Goal: Task Accomplishment & Management: Use online tool/utility

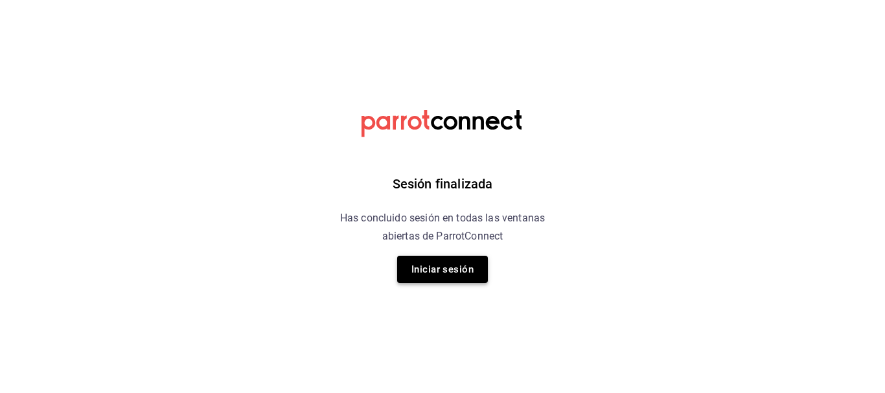
click at [433, 275] on button "Iniciar sesión" at bounding box center [442, 269] width 91 height 27
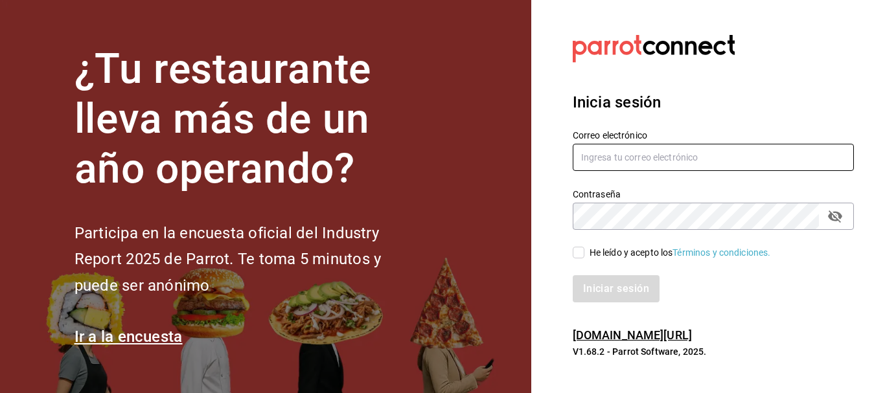
type input "cristian.mercado@grupocosteno.com"
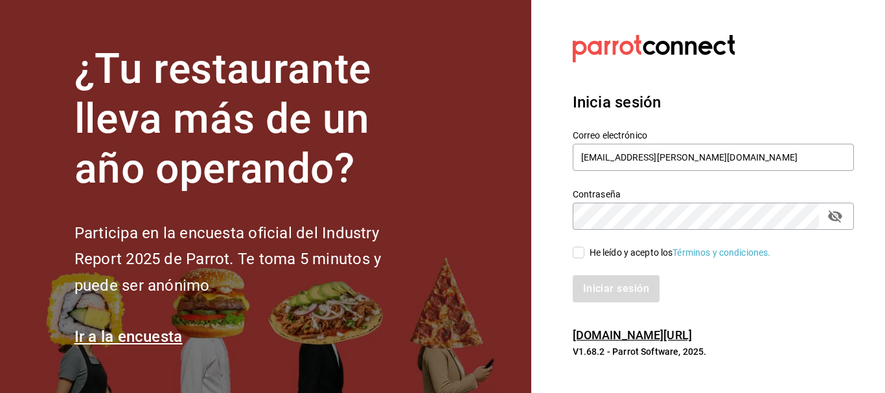
click at [579, 254] on input "He leído y acepto los Términos y condiciones." at bounding box center [579, 253] width 12 height 12
checkbox input "true"
click at [609, 284] on button "Iniciar sesión" at bounding box center [617, 288] width 88 height 27
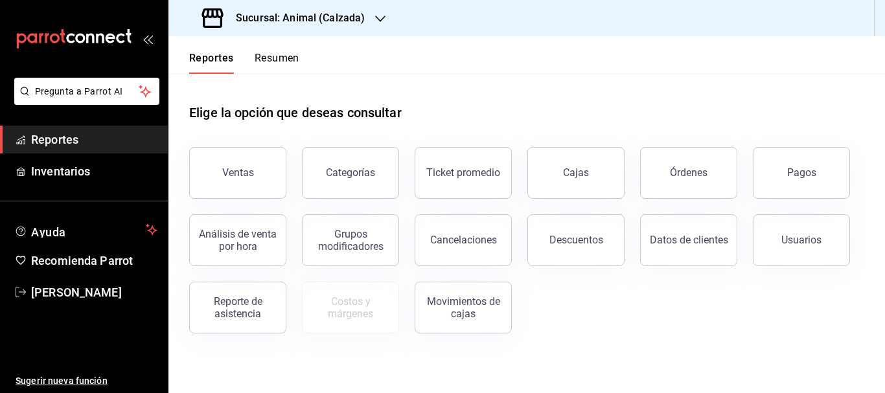
click at [367, 16] on div "Sucursal: Animal (Calzada)" at bounding box center [285, 18] width 212 height 36
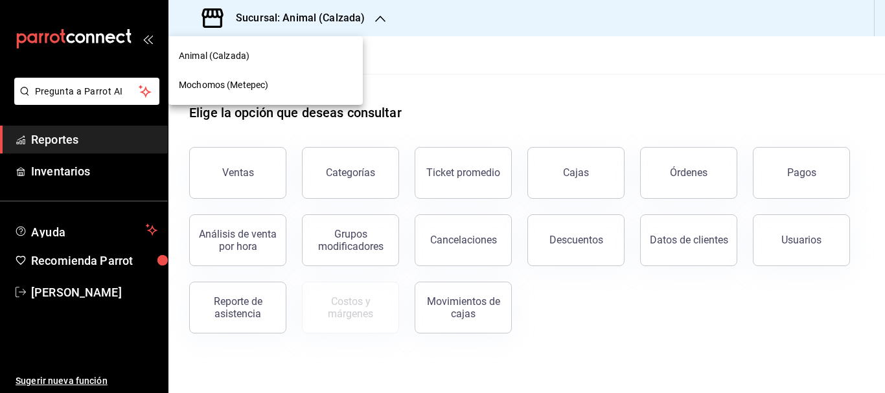
click at [290, 87] on div "Mochomos (Metepec)" at bounding box center [266, 85] width 174 height 14
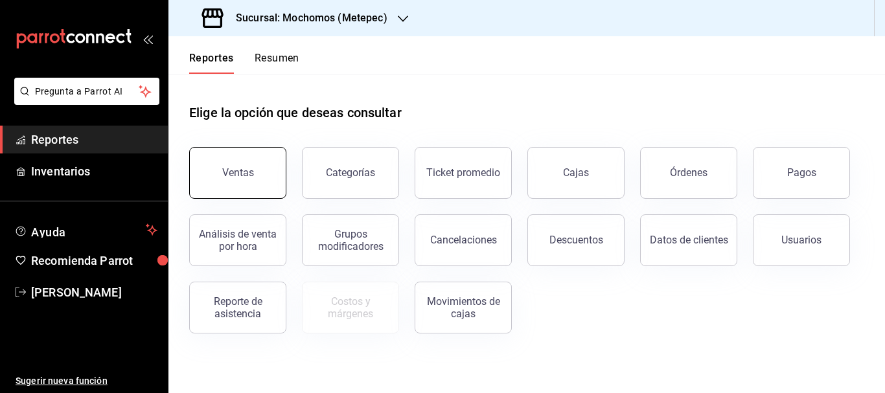
click at [243, 170] on div "Ventas" at bounding box center [238, 173] width 32 height 12
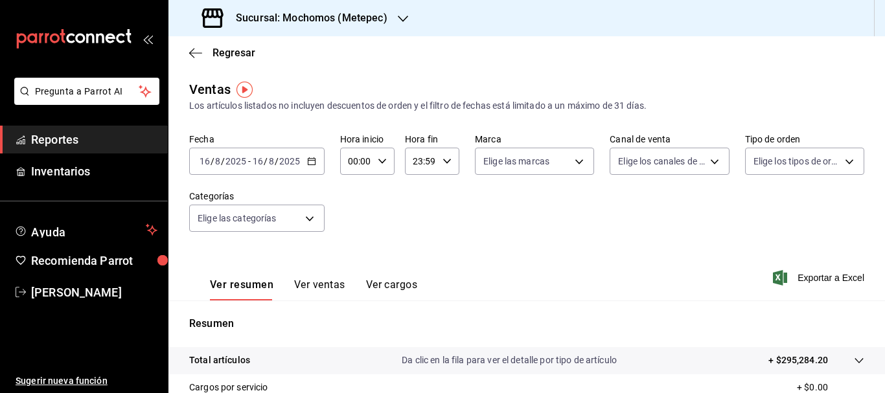
click at [210, 161] on input "16" at bounding box center [205, 161] width 12 height 10
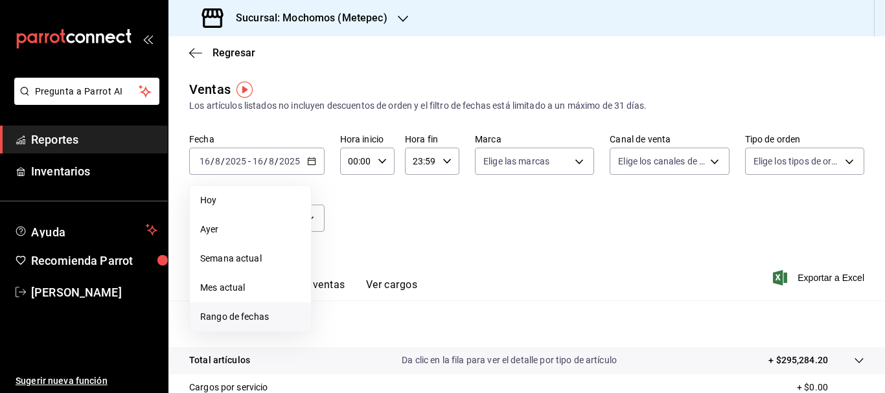
click at [268, 321] on span "Rango de fechas" at bounding box center [250, 317] width 100 height 14
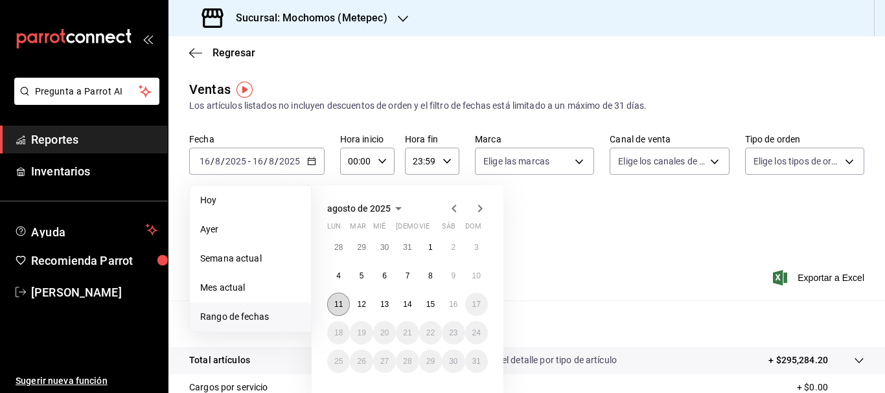
click at [336, 306] on abbr "11" at bounding box center [338, 304] width 8 height 9
click at [450, 304] on abbr "16" at bounding box center [453, 304] width 8 height 9
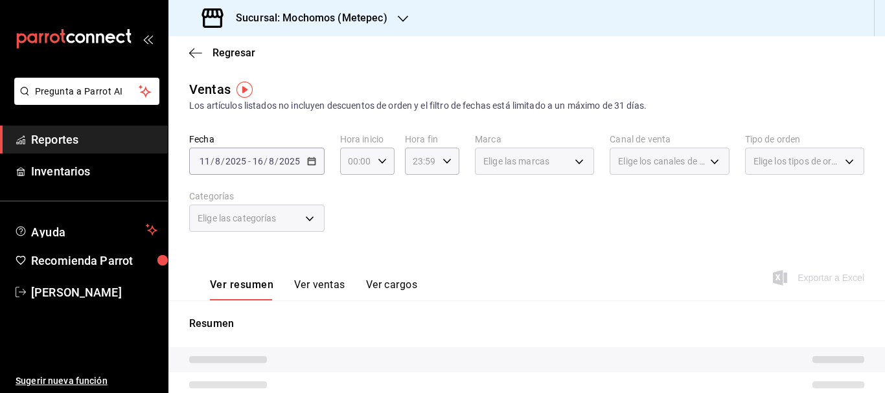
click at [544, 157] on span "Elige las marcas" at bounding box center [516, 161] width 66 height 13
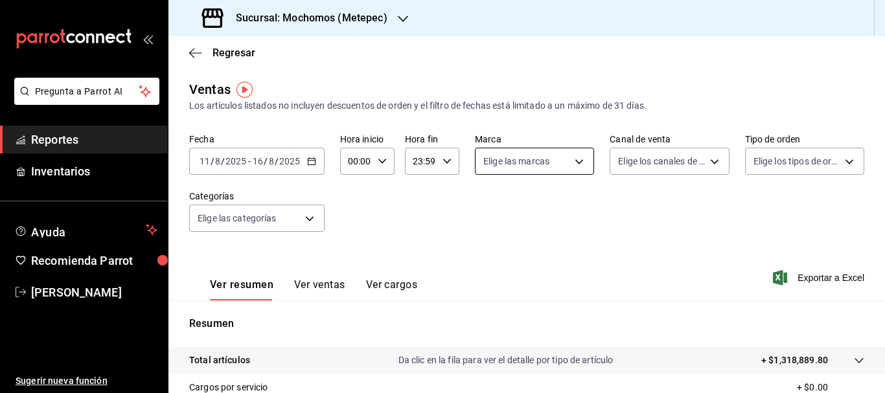
click at [509, 161] on body "Pregunta a Parrot AI Reportes Inventarios Ayuda Recomienda Parrot [PERSON_NAME]…" at bounding box center [442, 196] width 885 height 393
click at [489, 206] on input "checkbox" at bounding box center [486, 212] width 12 height 12
checkbox input "true"
type input "2365f74e-aa6b-4392-bdf2-72765591bddf"
checkbox input "true"
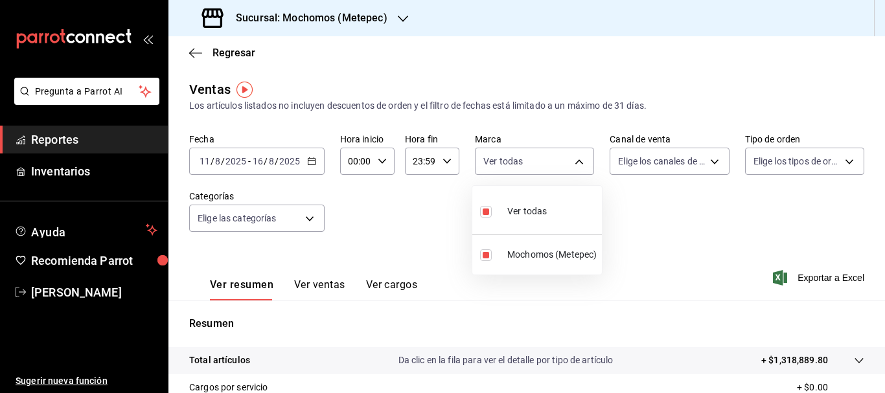
click at [684, 159] on div at bounding box center [442, 196] width 885 height 393
click at [684, 159] on body "Pregunta a Parrot AI Reportes Inventarios Ayuda Recomienda Parrot [PERSON_NAME]…" at bounding box center [442, 196] width 885 height 393
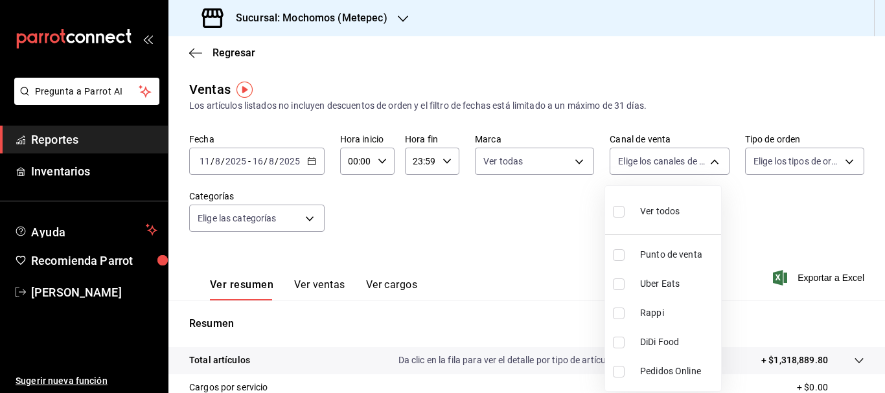
click at [623, 211] on input "checkbox" at bounding box center [619, 212] width 12 height 12
checkbox input "true"
type input "PARROT,UBER_EATS,RAPPI,DIDI_FOOD,ONLINE"
checkbox input "true"
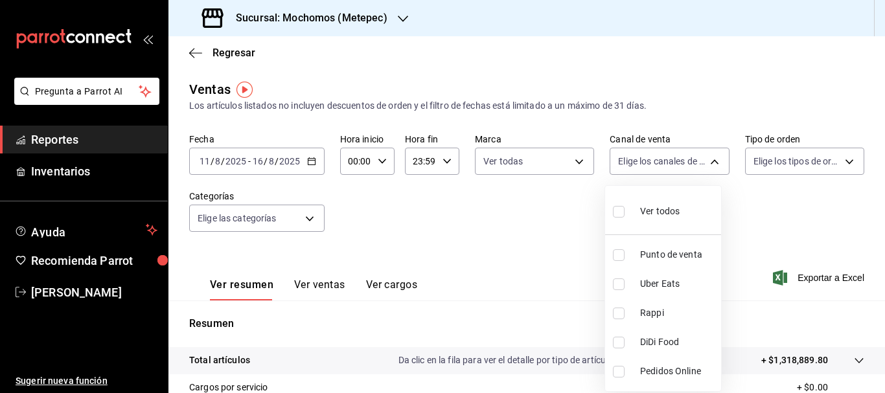
checkbox input "true"
click at [826, 163] on div at bounding box center [442, 196] width 885 height 393
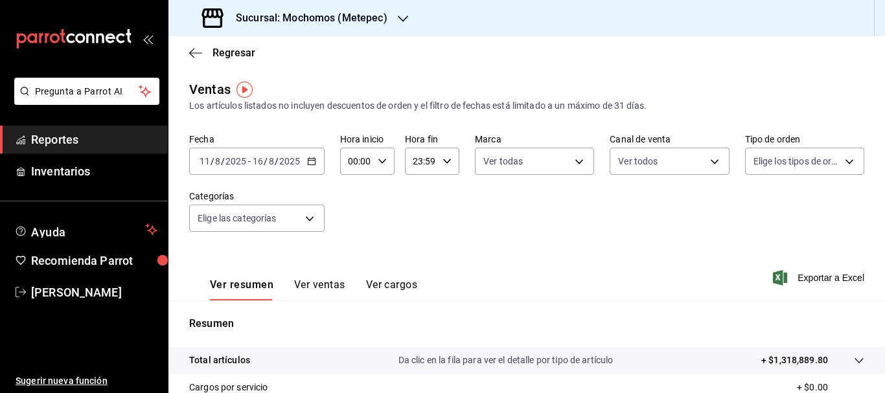
click at [826, 163] on body "Pregunta a Parrot AI Reportes Inventarios Ayuda Recomienda Parrot [PERSON_NAME]…" at bounding box center [442, 196] width 885 height 393
click at [748, 214] on input "checkbox" at bounding box center [752, 212] width 12 height 12
checkbox input "true"
type input "3a236ed8-2e24-47ca-8e59-ead494492482,da8509e8-5fca-4f62-958e-973104937870,EXTER…"
checkbox input "true"
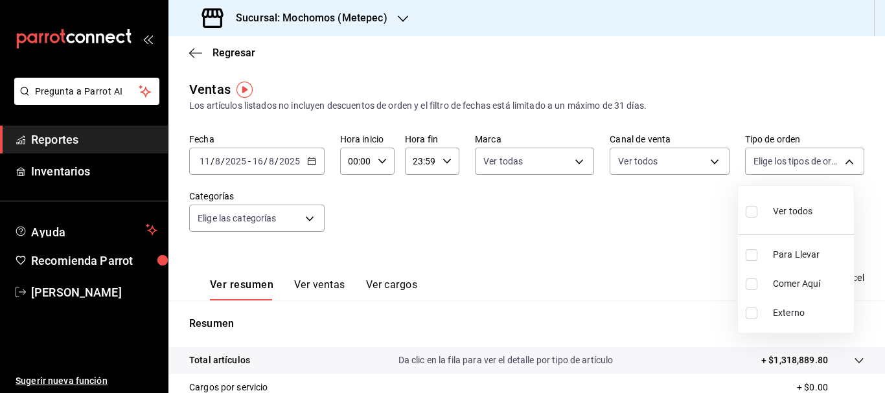
checkbox input "true"
click at [301, 216] on div at bounding box center [442, 196] width 885 height 393
click at [301, 216] on body "Pregunta a Parrot AI Reportes Inventarios Ayuda Recomienda Parrot [PERSON_NAME]…" at bounding box center [442, 196] width 885 height 393
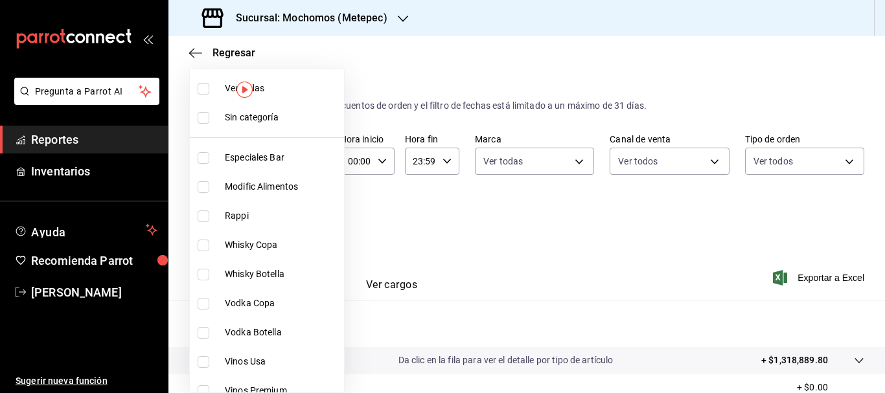
click at [203, 86] on input "checkbox" at bounding box center [204, 89] width 12 height 12
checkbox input "true"
type input "c9cbc288-c827-488d-81f5-370afefb1912,46081463-7037-4dd2-a9ab-e56ff6a8fa7c,bf958…"
checkbox input "true"
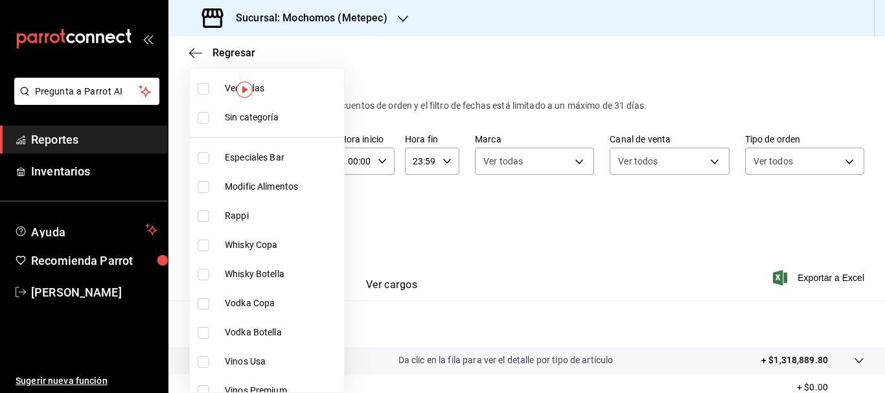
checkbox input "true"
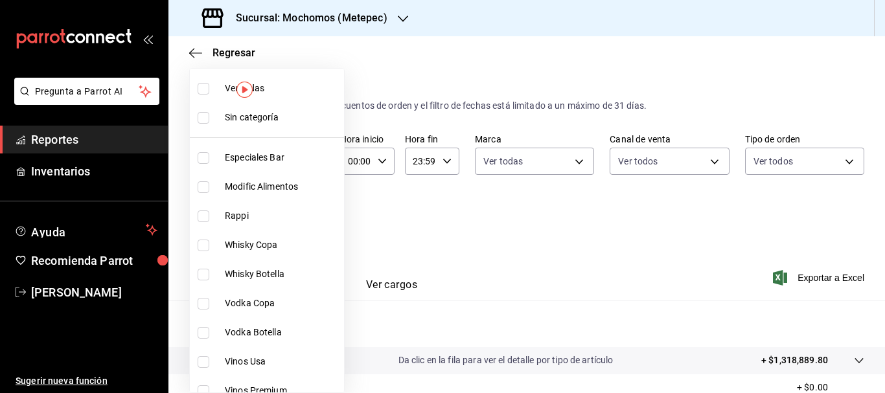
checkbox input "true"
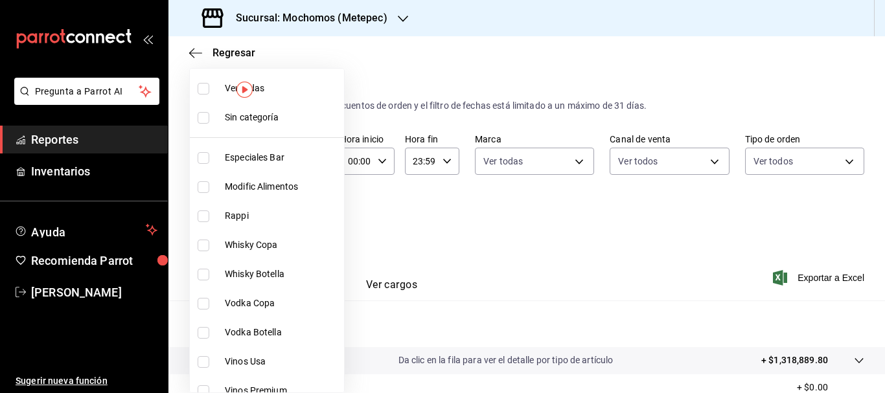
checkbox input "true"
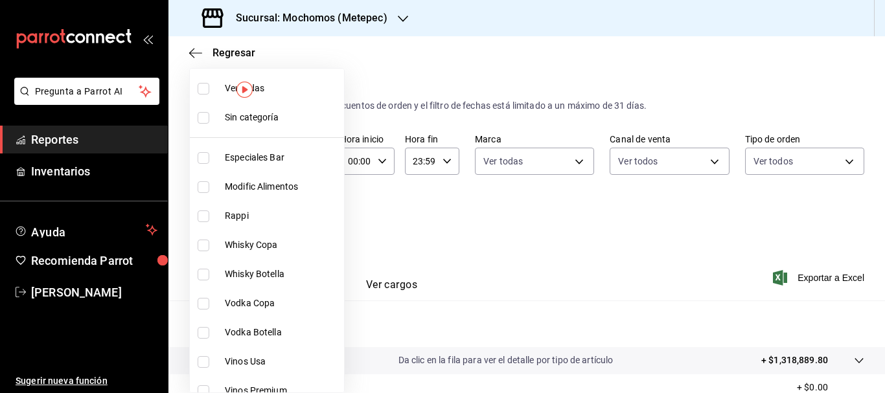
checkbox input "true"
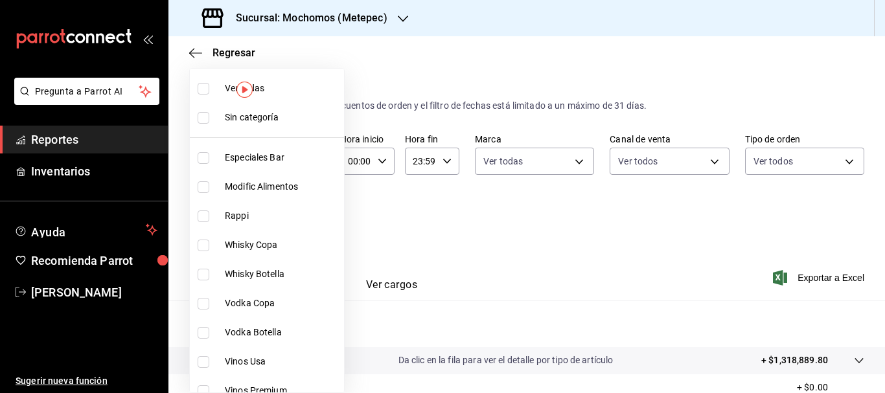
checkbox input "true"
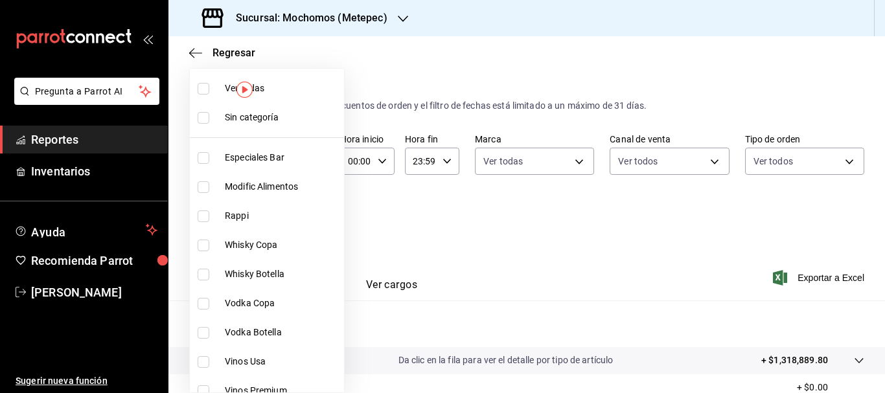
checkbox input "true"
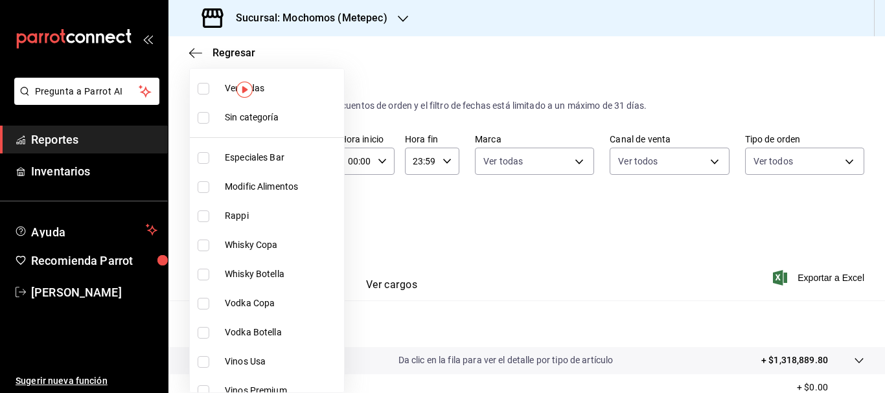
checkbox input "true"
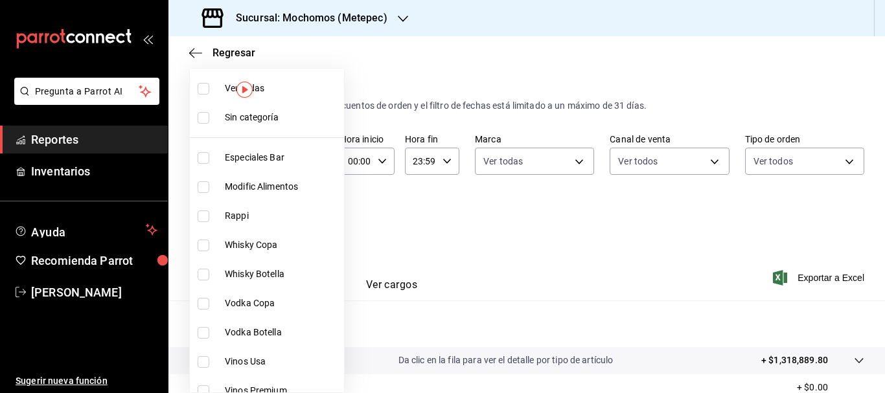
checkbox input "true"
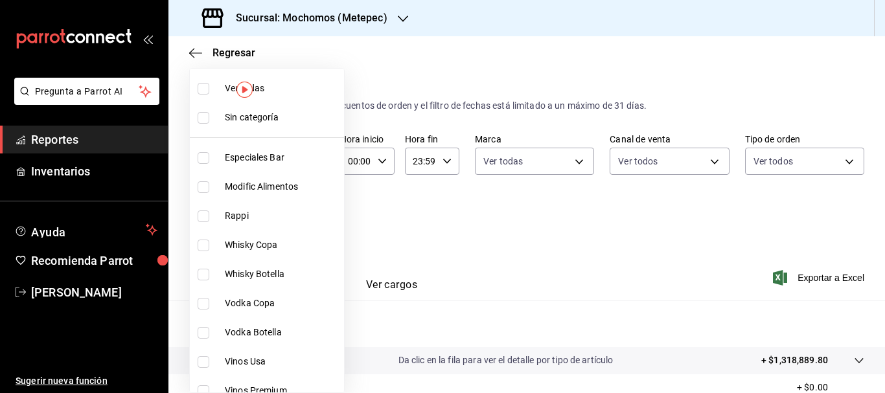
checkbox input "true"
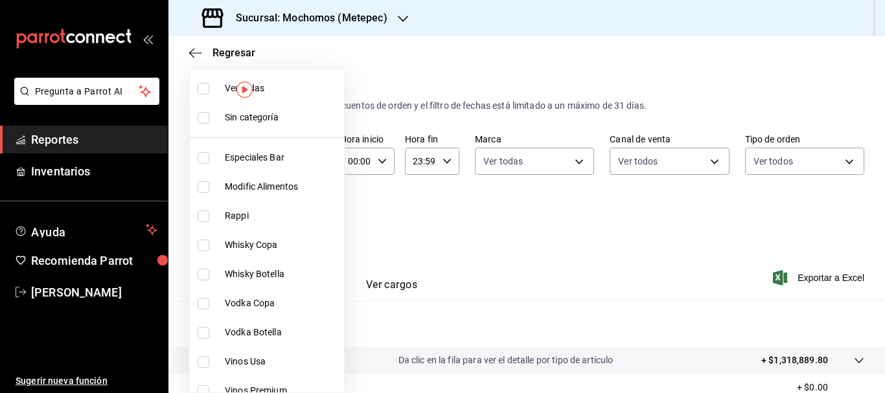
checkbox input "true"
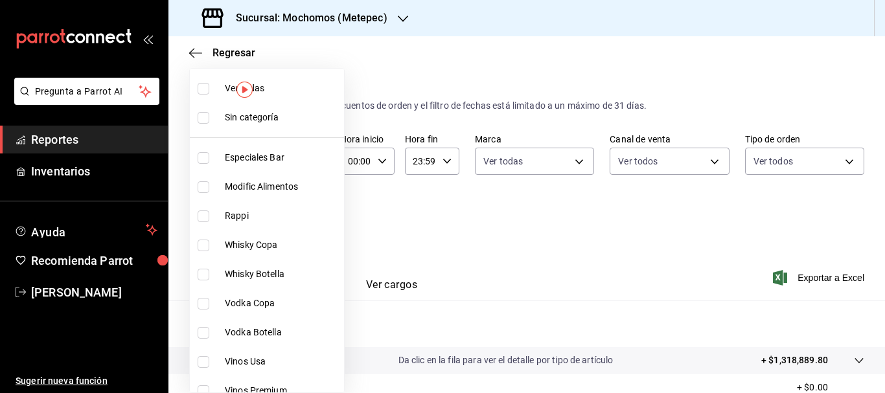
checkbox input "true"
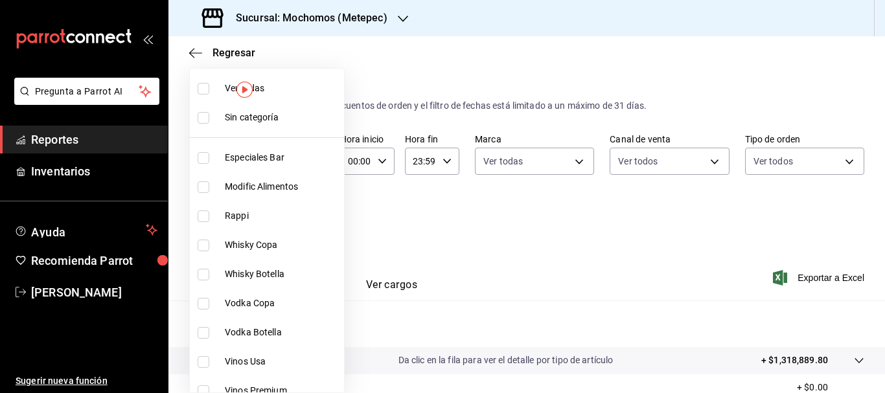
checkbox input "true"
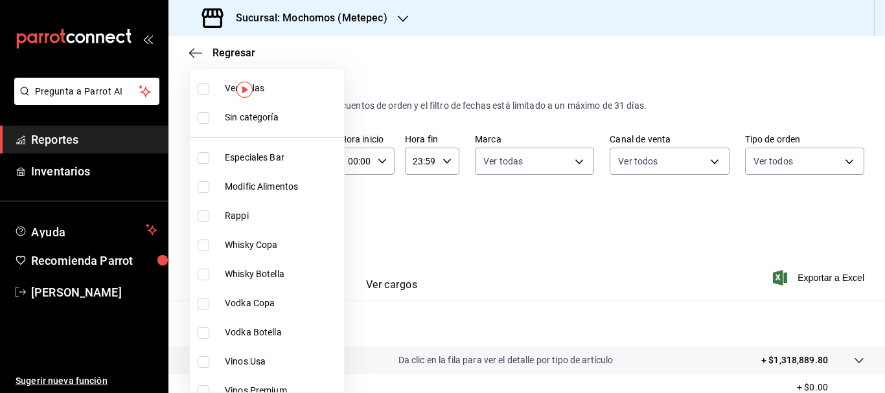
checkbox input "true"
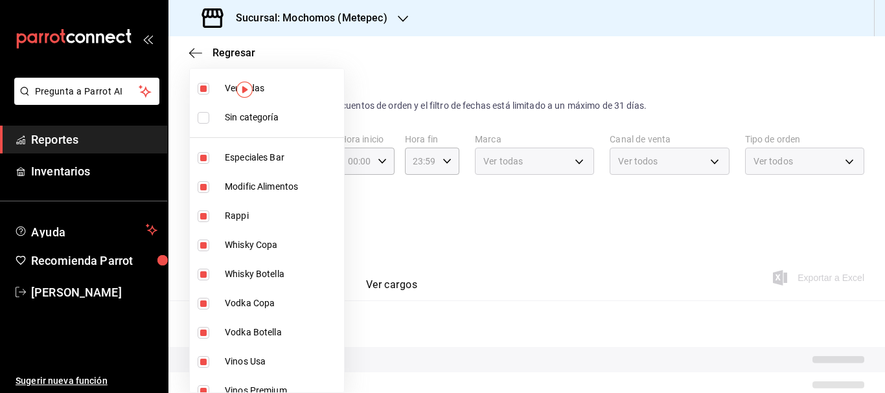
click at [204, 116] on input "checkbox" at bounding box center [204, 118] width 12 height 12
checkbox input "true"
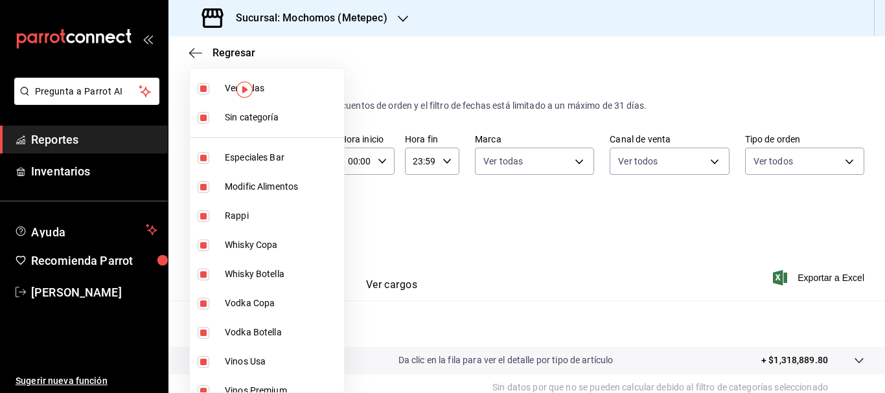
click at [820, 274] on div at bounding box center [442, 196] width 885 height 393
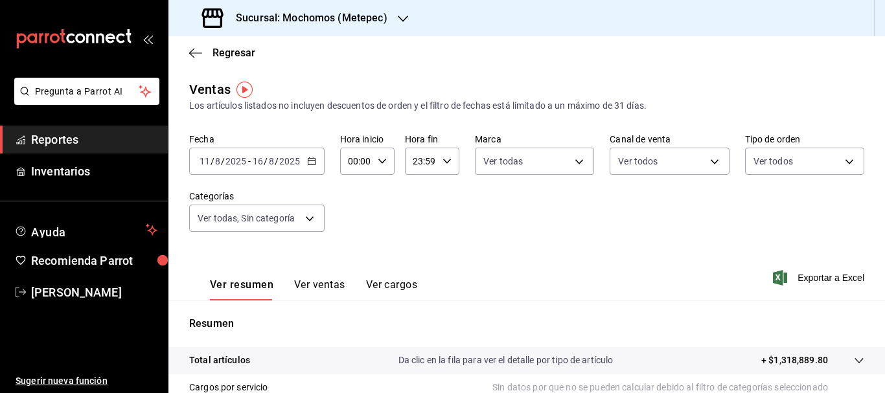
click at [820, 277] on span "Exportar a Excel" at bounding box center [820, 278] width 89 height 16
click at [205, 162] on input "11" at bounding box center [205, 161] width 12 height 10
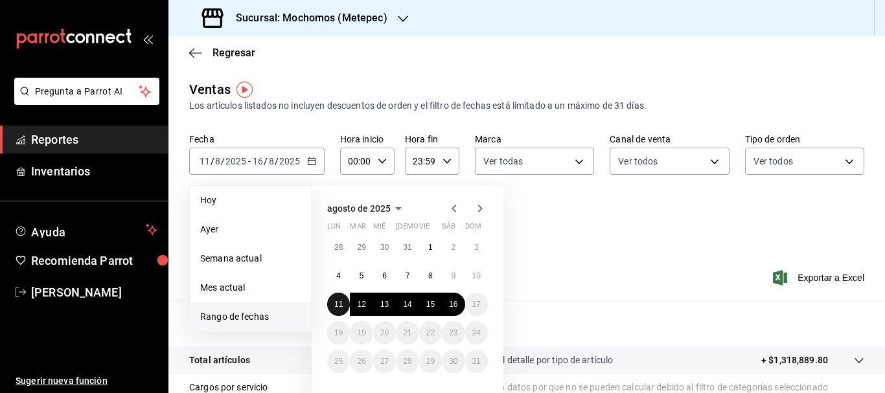
click at [333, 307] on button "11" at bounding box center [338, 304] width 23 height 23
click at [452, 315] on button "16" at bounding box center [453, 304] width 23 height 23
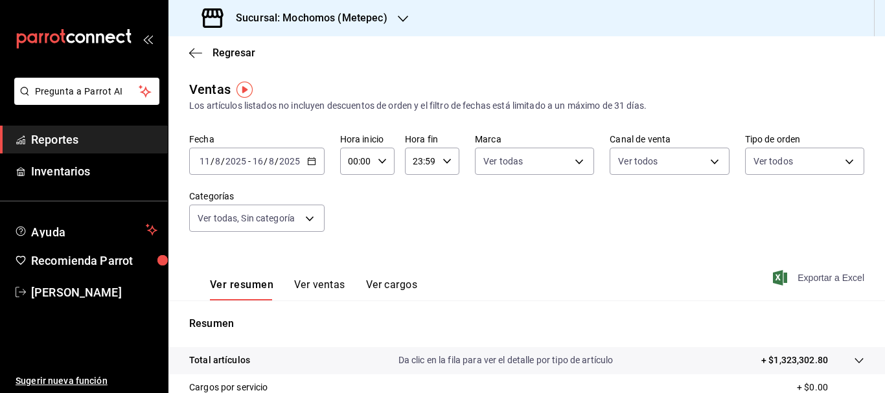
click at [788, 277] on span "Exportar a Excel" at bounding box center [820, 278] width 89 height 16
